Goal: Information Seeking & Learning: Learn about a topic

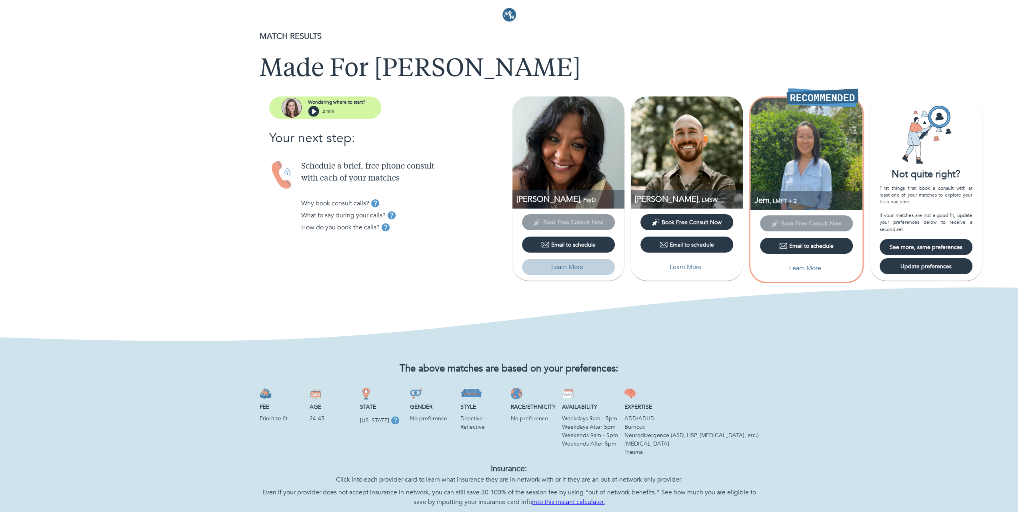
click at [575, 267] on p "Learn More" at bounding box center [567, 267] width 32 height 10
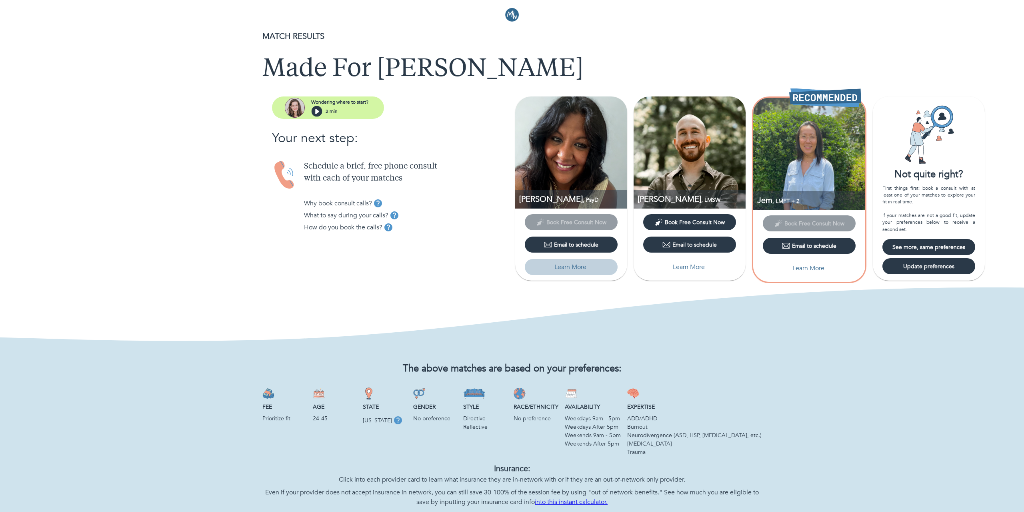
select select "6"
select select "2"
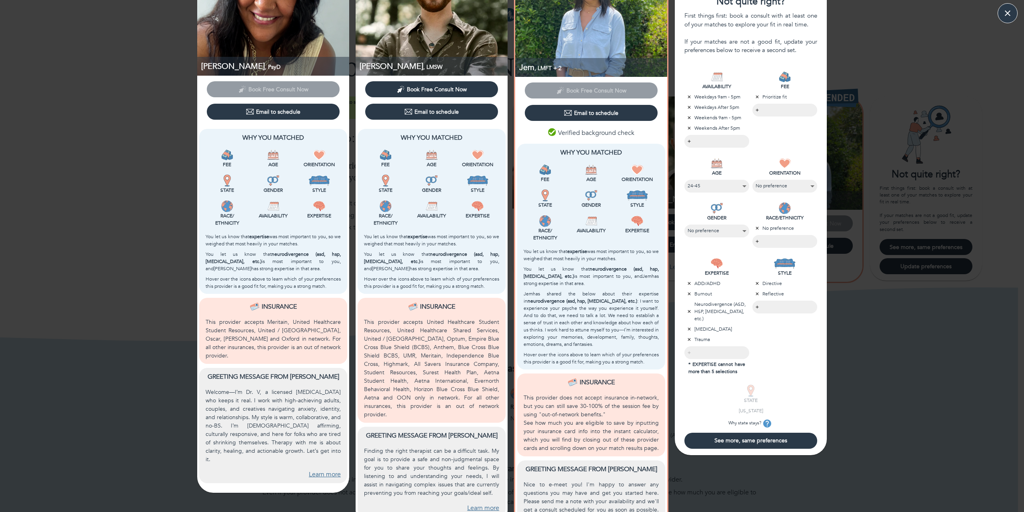
scroll to position [124, 0]
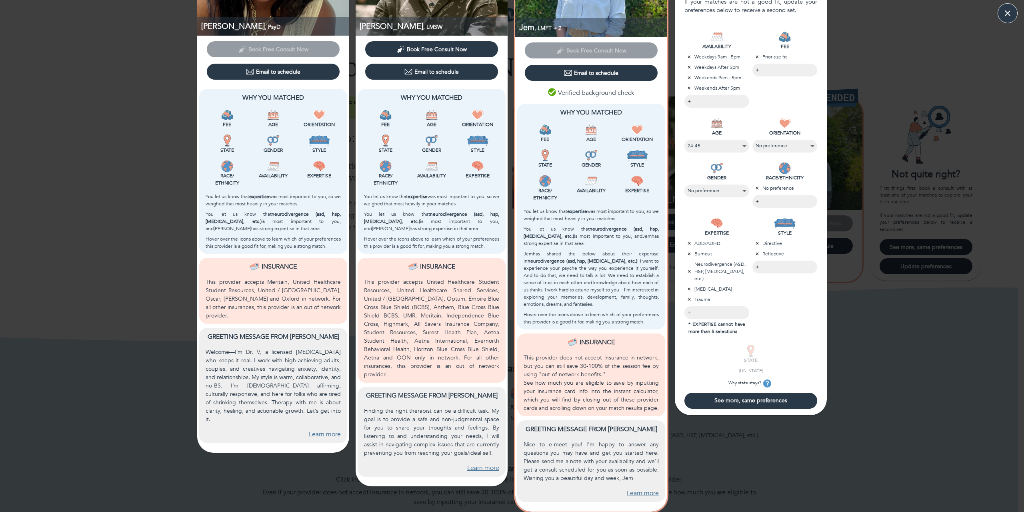
click at [477, 463] on link "Learn more" at bounding box center [483, 467] width 32 height 9
drag, startPoint x: 429, startPoint y: 426, endPoint x: 468, endPoint y: 445, distance: 43.3
click at [468, 445] on p "Finding the right therapist can be a difficult task. My goal is to provide a sa…" at bounding box center [431, 432] width 135 height 50
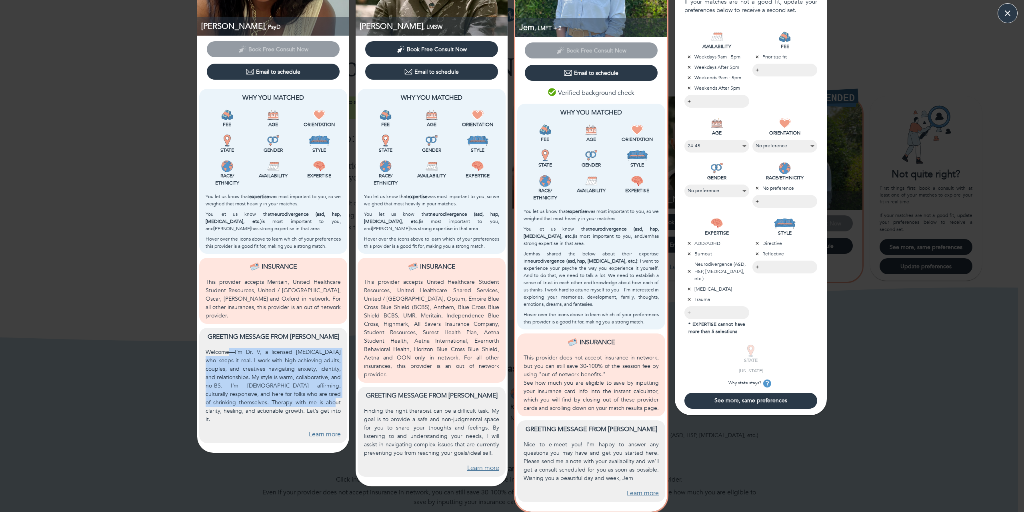
drag, startPoint x: 226, startPoint y: 341, endPoint x: 324, endPoint y: 397, distance: 112.9
click at [324, 397] on p "Welcome—I’m Dr. V, a licensed [MEDICAL_DATA] who keeps it real. I work with hig…" at bounding box center [273, 386] width 135 height 76
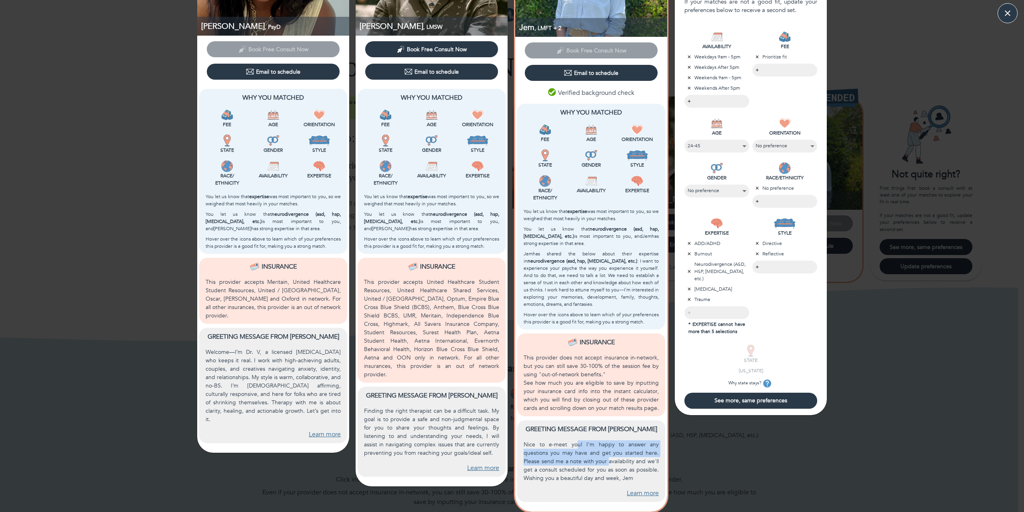
drag, startPoint x: 606, startPoint y: 459, endPoint x: 574, endPoint y: 443, distance: 36.1
click at [574, 443] on p "Nice to e-meet you! I'm happy to answer any questions you may have and get you …" at bounding box center [591, 461] width 135 height 42
click at [574, 442] on p "Nice to e-meet you! I'm happy to answer any questions you may have and get you …" at bounding box center [591, 461] width 135 height 42
click at [643, 492] on link "Learn more" at bounding box center [643, 493] width 32 height 9
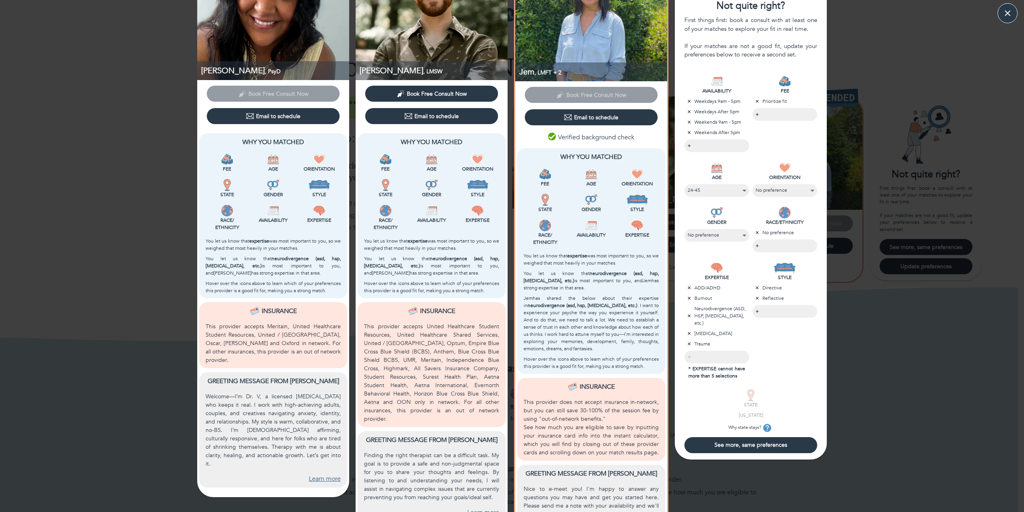
scroll to position [120, 0]
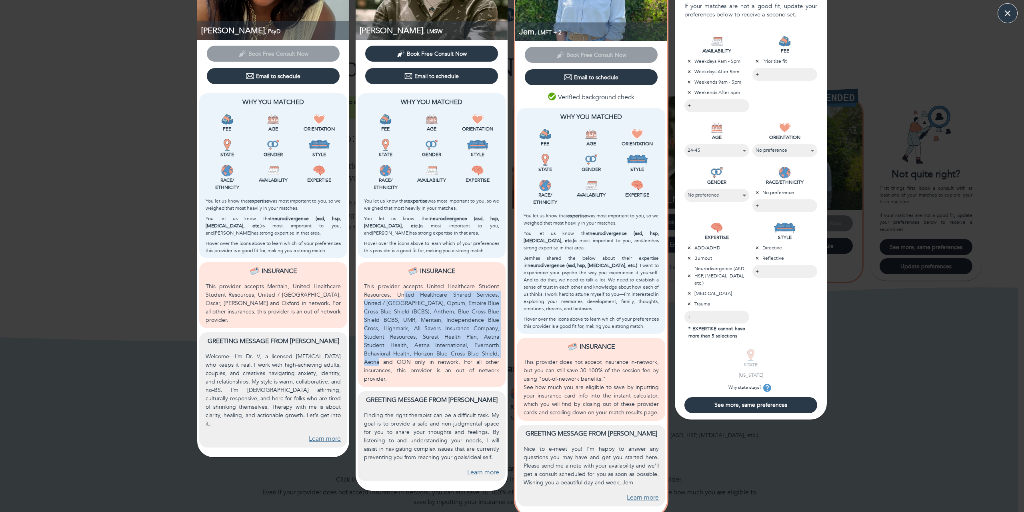
drag, startPoint x: 398, startPoint y: 300, endPoint x: 483, endPoint y: 354, distance: 101.3
click at [483, 354] on p "This provider accepts United Healthcare Student Resources, United Healthcare Sh…" at bounding box center [431, 332] width 135 height 101
click at [421, 296] on p "This provider accepts United Healthcare Student Resources, United Healthcare Sh…" at bounding box center [431, 332] width 135 height 101
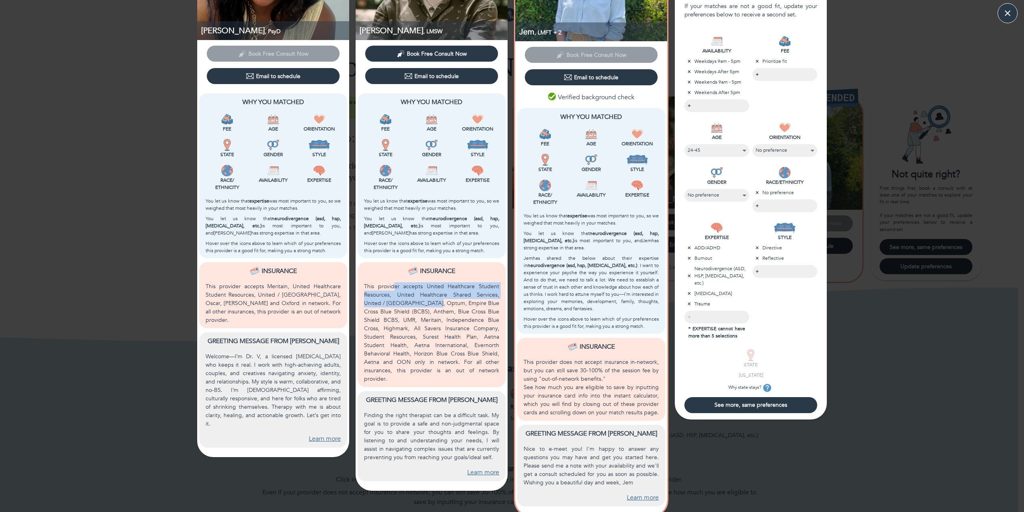
drag, startPoint x: 392, startPoint y: 287, endPoint x: 421, endPoint y: 302, distance: 33.1
click at [421, 302] on p "This provider accepts United Healthcare Student Resources, United Healthcare Sh…" at bounding box center [431, 332] width 135 height 101
click at [422, 302] on p "This provider accepts United Healthcare Student Resources, United Healthcare Sh…" at bounding box center [431, 332] width 135 height 101
drag, startPoint x: 451, startPoint y: 316, endPoint x: 439, endPoint y: 301, distance: 19.1
click at [439, 301] on p "This provider accepts United Healthcare Student Resources, United Healthcare Sh…" at bounding box center [431, 332] width 135 height 101
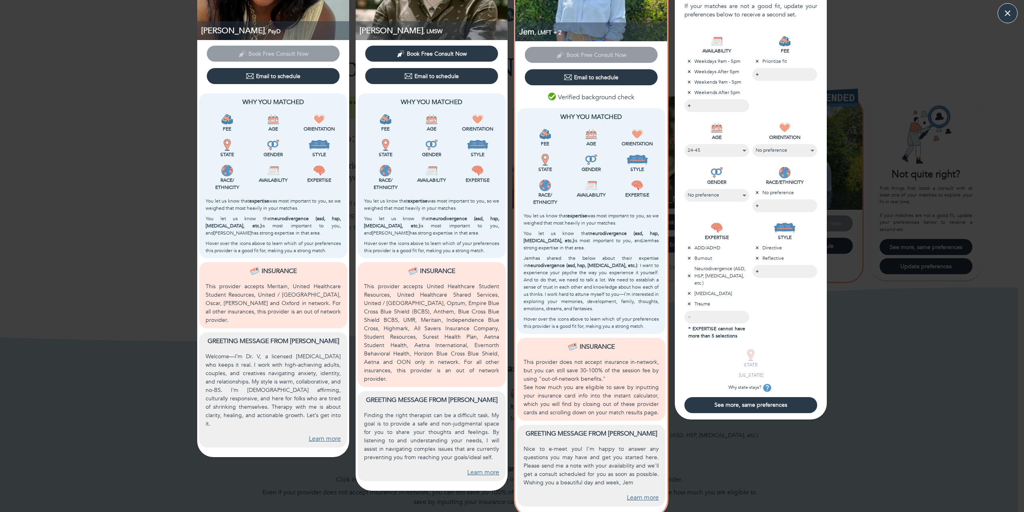
click at [411, 298] on p "This provider accepts United Healthcare Student Resources, United Healthcare Sh…" at bounding box center [431, 332] width 135 height 101
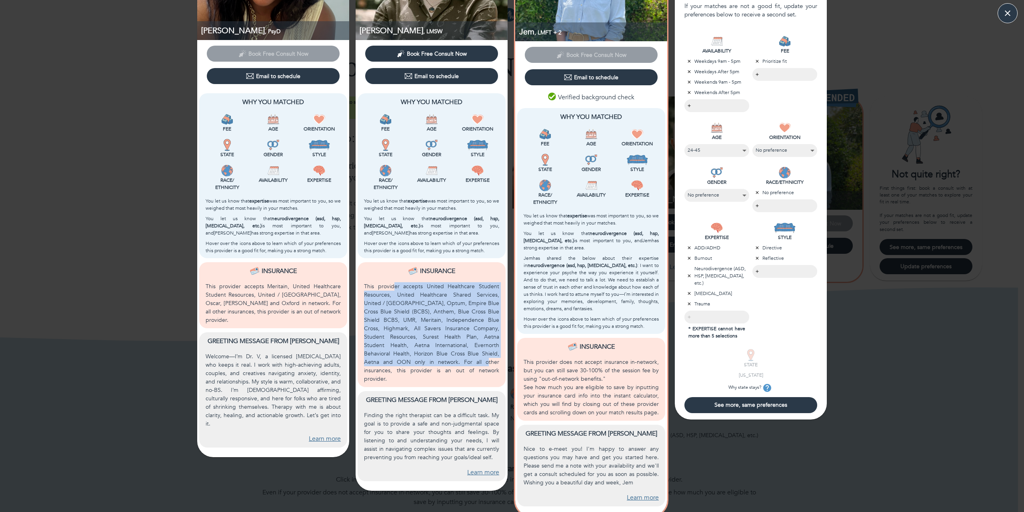
drag, startPoint x: 392, startPoint y: 287, endPoint x: 435, endPoint y: 364, distance: 87.8
click at [435, 364] on p "This provider accepts United Healthcare Student Resources, United Healthcare Sh…" at bounding box center [431, 332] width 135 height 101
click at [399, 322] on p "This provider accepts United Healthcare Student Resources, United Healthcare Sh…" at bounding box center [431, 332] width 135 height 101
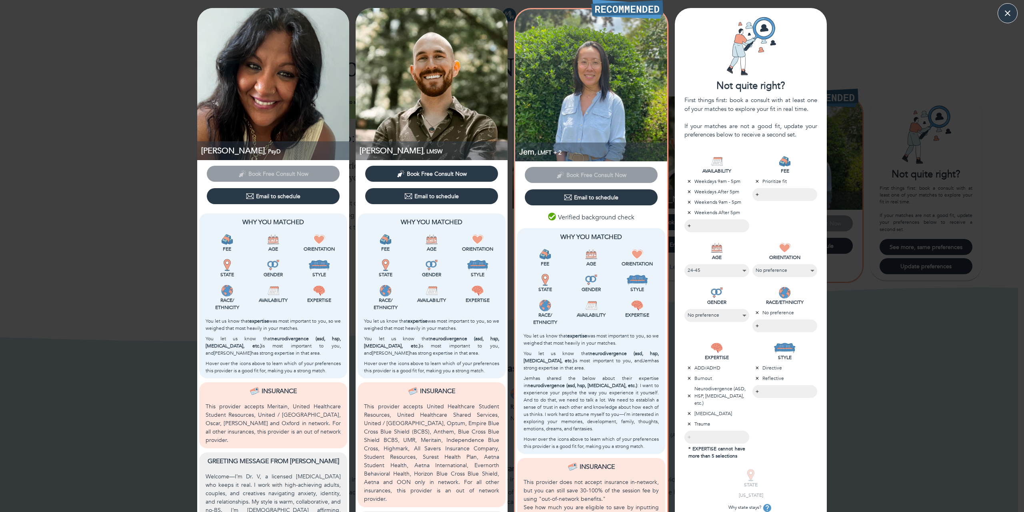
scroll to position [124, 0]
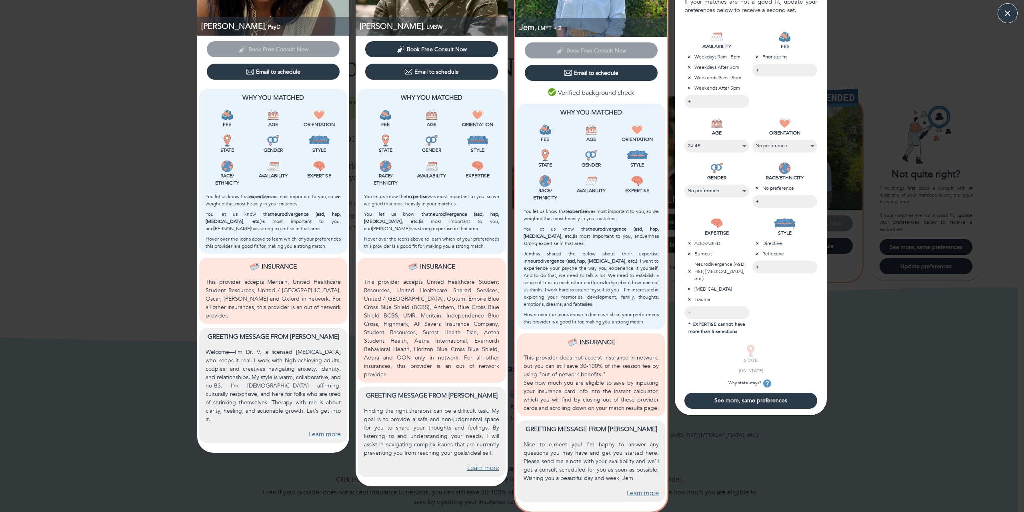
drag, startPoint x: 409, startPoint y: 204, endPoint x: 416, endPoint y: 226, distance: 22.4
click at [416, 226] on div "Fee Age Orientation State Gender Style Race/ Ethnicity Availability Expertise Y…" at bounding box center [431, 179] width 138 height 144
click at [416, 226] on p "You let us know that neurodivergence (asd, hsp, [MEDICAL_DATA], etc.) is most i…" at bounding box center [431, 221] width 135 height 22
drag, startPoint x: 415, startPoint y: 219, endPoint x: 416, endPoint y: 224, distance: 5.3
click at [416, 224] on p "You let us know that neurodivergence (asd, hsp, [MEDICAL_DATA], etc.) is most i…" at bounding box center [431, 221] width 135 height 22
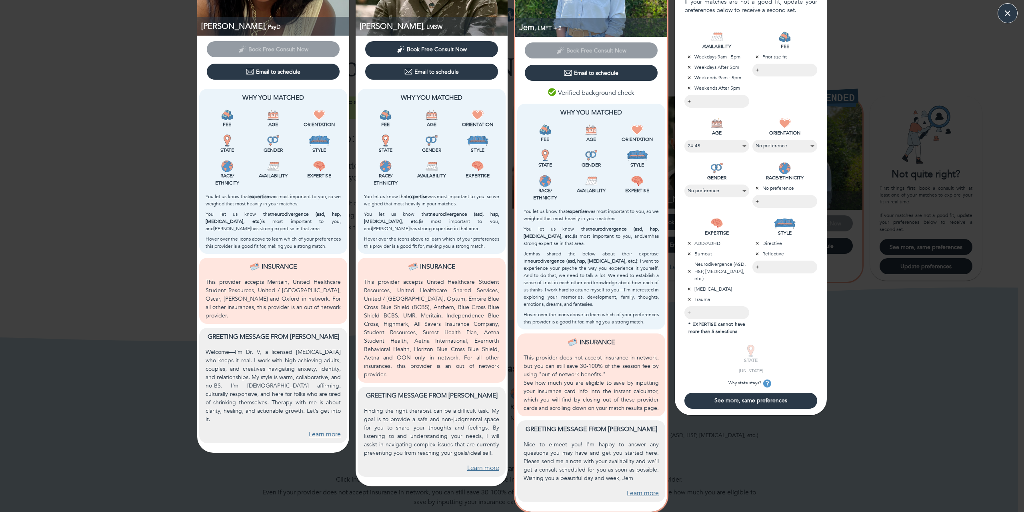
click at [416, 224] on p "You let us know that neurodivergence (asd, hsp, [MEDICAL_DATA], etc.) is most i…" at bounding box center [431, 221] width 135 height 22
drag, startPoint x: 559, startPoint y: 249, endPoint x: 582, endPoint y: 263, distance: 26.9
click at [582, 263] on p "Jem has shared the below about their expertise in neurodivergence (asd, hsp, [M…" at bounding box center [591, 279] width 135 height 58
click at [582, 263] on b "neurodivergence (asd, hsp, [MEDICAL_DATA], etc.)" at bounding box center [583, 261] width 110 height 6
drag, startPoint x: 542, startPoint y: 258, endPoint x: 557, endPoint y: 263, distance: 15.3
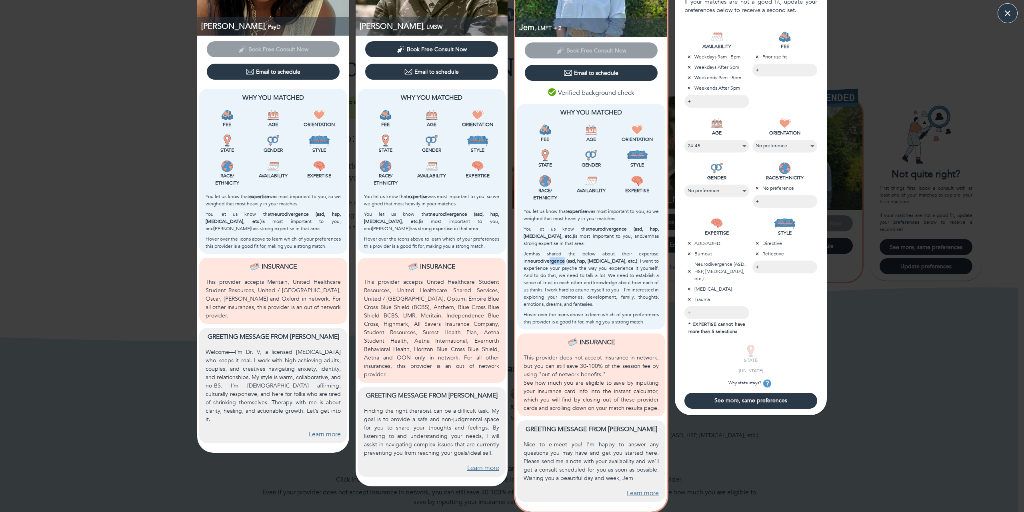
click at [557, 263] on b "neurodivergence (asd, hsp, [MEDICAL_DATA], etc.)" at bounding box center [583, 261] width 110 height 6
drag, startPoint x: 512, startPoint y: 256, endPoint x: 526, endPoint y: 257, distance: 14.0
click at [517, 256] on div "Verified background check Why You Matched Fee Age Orientation State Gender Styl…" at bounding box center [591, 297] width 152 height 427
drag, startPoint x: 377, startPoint y: 224, endPoint x: 382, endPoint y: 225, distance: 5.3
click at [382, 225] on p "You let us know that neurodivergence (asd, hsp, [MEDICAL_DATA], etc.) is most i…" at bounding box center [431, 221] width 135 height 22
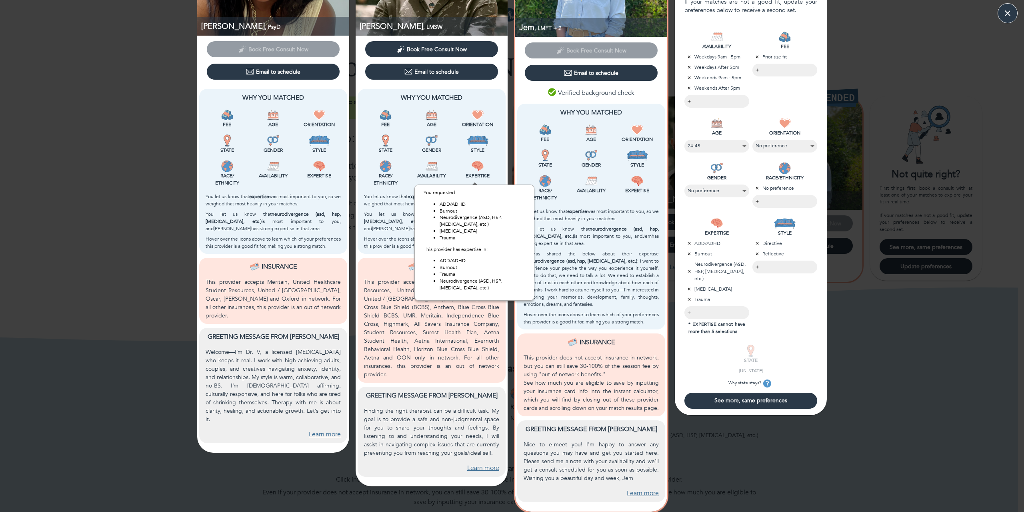
drag, startPoint x: 453, startPoint y: 280, endPoint x: 503, endPoint y: 280, distance: 50.4
click at [503, 280] on li "Neurodivergence (ASD, HSP, [MEDICAL_DATA], etc.)" at bounding box center [483, 285] width 86 height 14
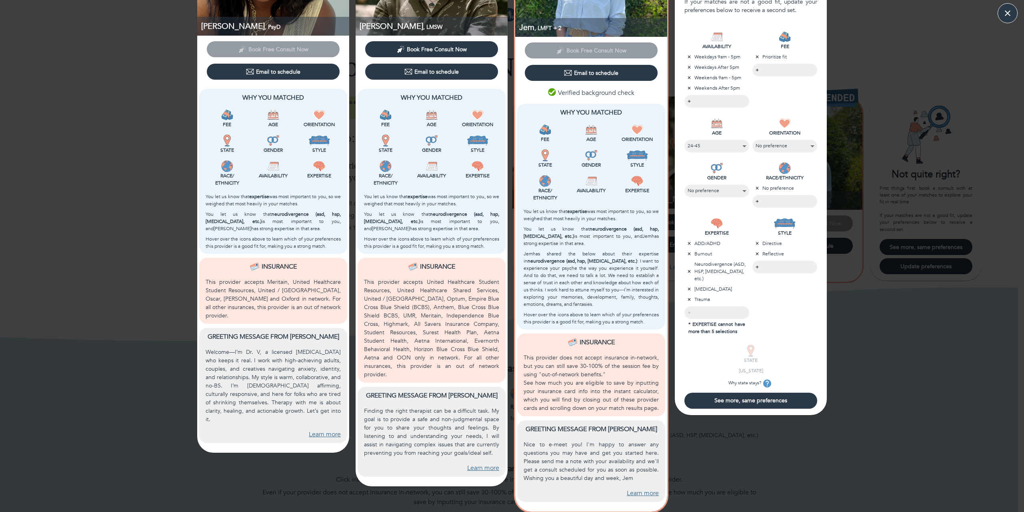
drag, startPoint x: 397, startPoint y: 214, endPoint x: 408, endPoint y: 227, distance: 17.4
click at [408, 227] on p "You let us know that neurodivergence (asd, hsp, [MEDICAL_DATA], etc.) is most i…" at bounding box center [431, 221] width 135 height 22
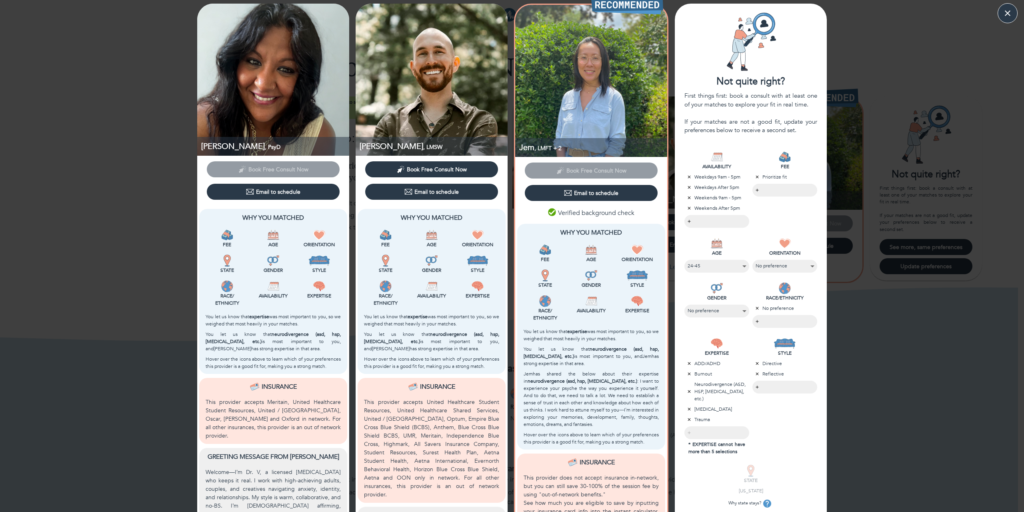
scroll to position [44, 0]
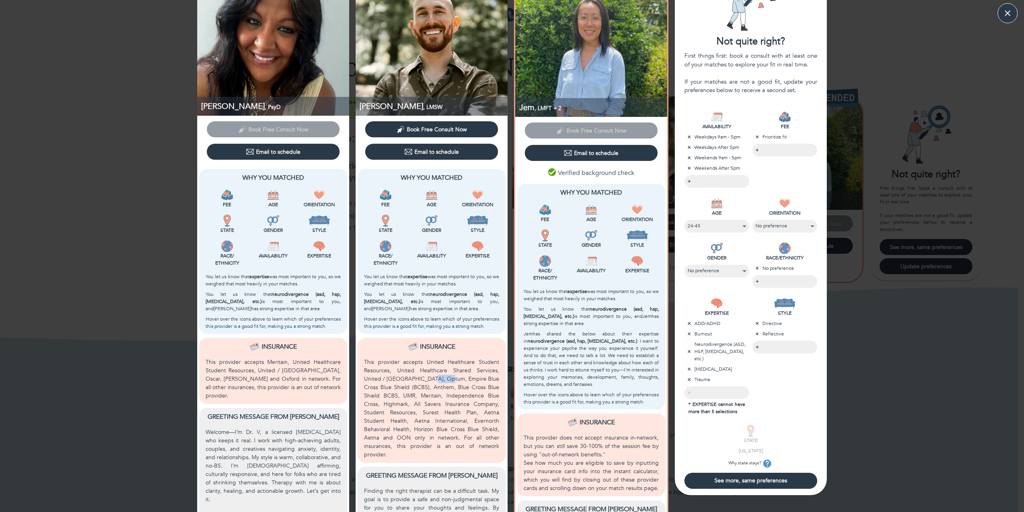
drag, startPoint x: 413, startPoint y: 381, endPoint x: 431, endPoint y: 380, distance: 18.8
click at [431, 380] on p "This provider accepts United Healthcare Student Resources, United Healthcare Sh…" at bounding box center [431, 408] width 135 height 101
